Goal: Find specific page/section

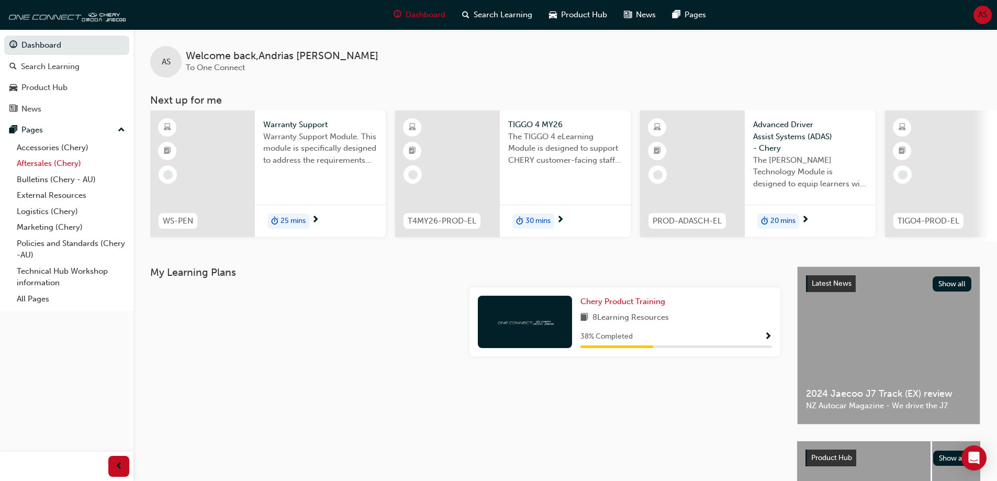
click at [63, 165] on link "Aftersales (Chery)" at bounding box center [71, 163] width 117 height 16
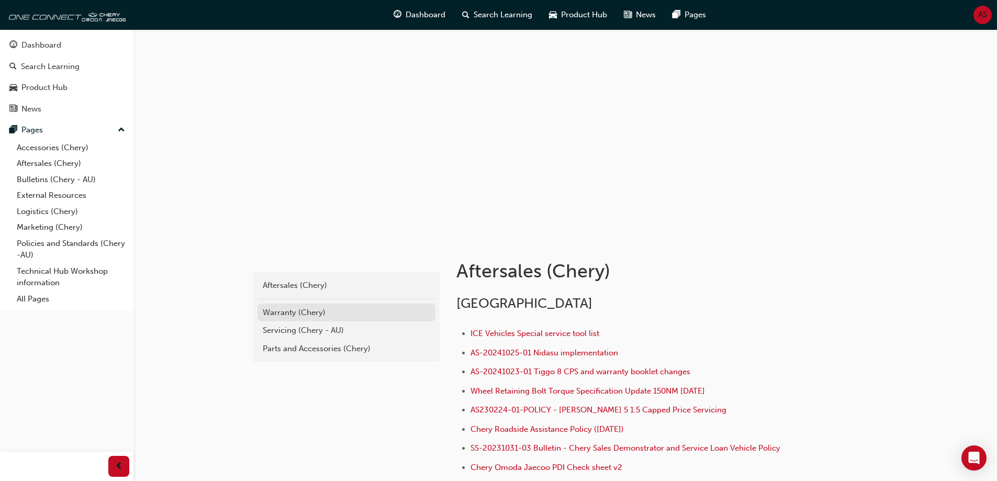
click at [316, 315] on div "Warranty (Chery)" at bounding box center [346, 313] width 167 height 12
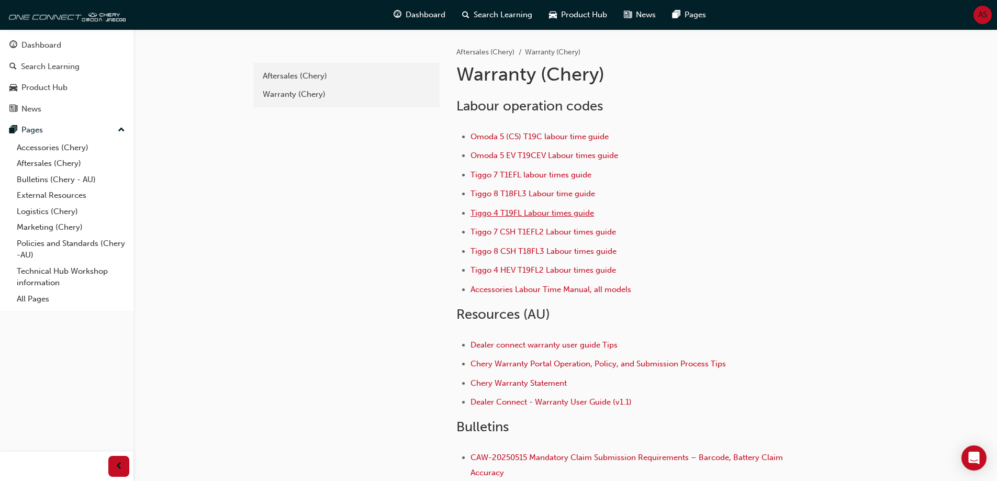
click at [555, 212] on span "Tiggo 4 T19FL Labour times guide" at bounding box center [533, 212] width 124 height 9
